Goal: Task Accomplishment & Management: Manage account settings

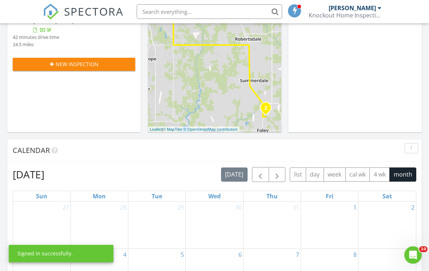
click at [54, 16] on img at bounding box center [51, 12] width 16 height 16
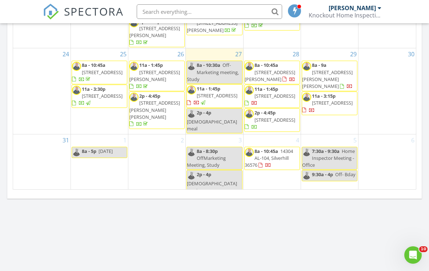
scroll to position [237, 0]
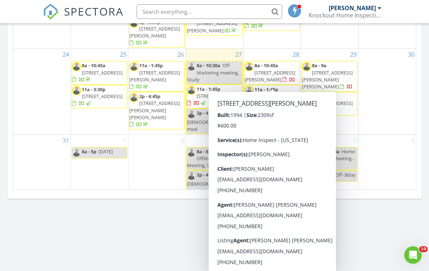
click at [278, 76] on span "[STREET_ADDRESS][PERSON_NAME]" at bounding box center [270, 75] width 51 height 13
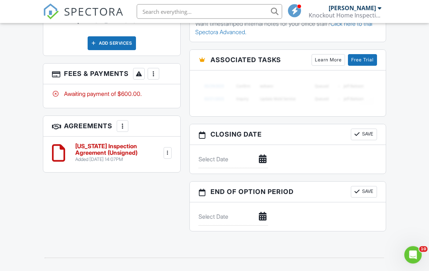
scroll to position [576, 0]
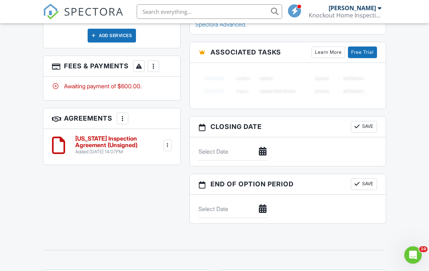
click at [155, 63] on div at bounding box center [153, 66] width 7 height 7
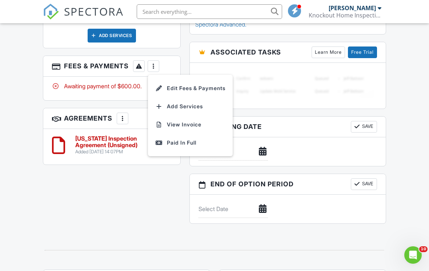
click at [198, 116] on li "View Invoice" at bounding box center [190, 125] width 76 height 18
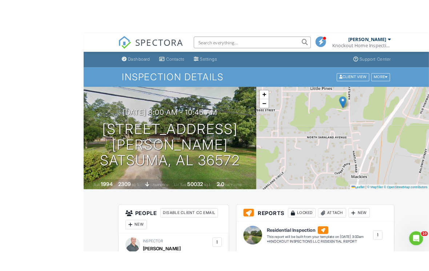
scroll to position [1, 0]
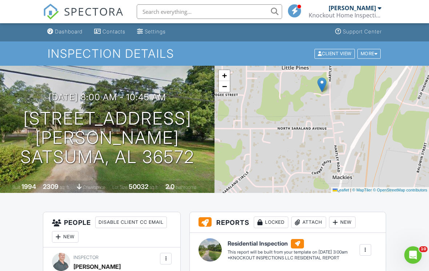
click at [54, 30] on link "Dashboard" at bounding box center [64, 31] width 41 height 13
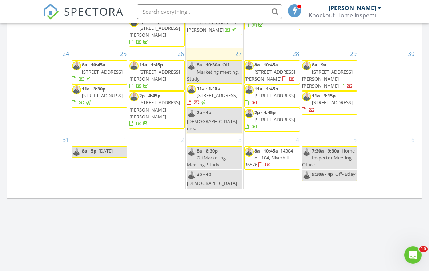
scroll to position [237, 0]
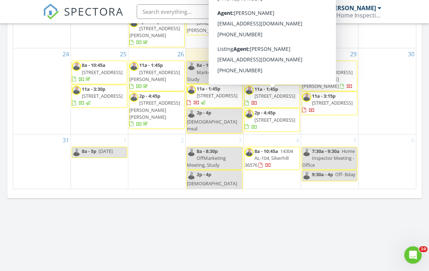
click at [285, 98] on span "[STREET_ADDRESS]" at bounding box center [274, 96] width 41 height 7
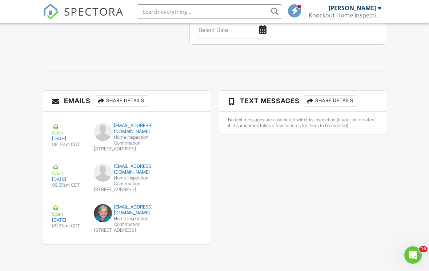
scroll to position [796, 0]
click at [48, 15] on img at bounding box center [51, 12] width 16 height 16
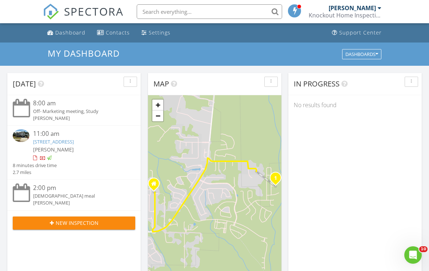
click at [54, 34] on link "Dashboard" at bounding box center [66, 32] width 44 height 13
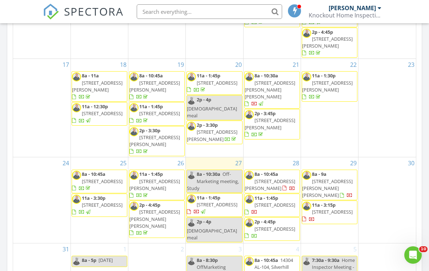
scroll to position [237, 0]
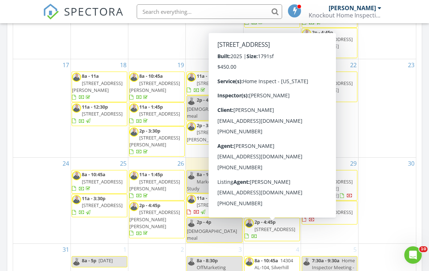
click at [279, 233] on span "[STREET_ADDRESS]" at bounding box center [274, 229] width 41 height 7
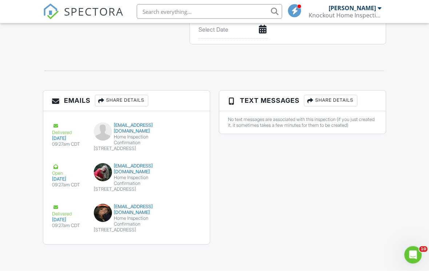
scroll to position [796, 0]
click at [50, 13] on img at bounding box center [51, 12] width 16 height 16
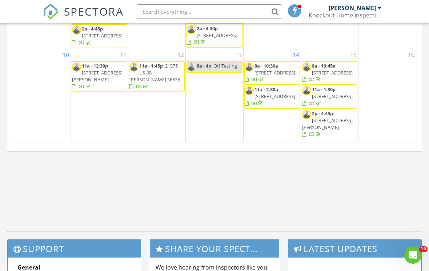
scroll to position [507, 0]
